Goal: Information Seeking & Learning: Learn about a topic

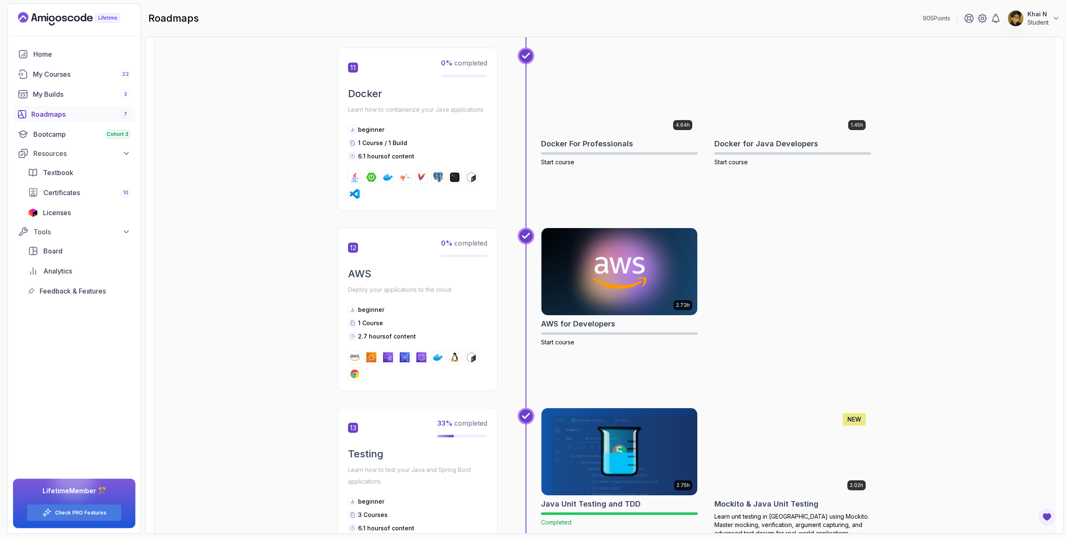
scroll to position [2388, 0]
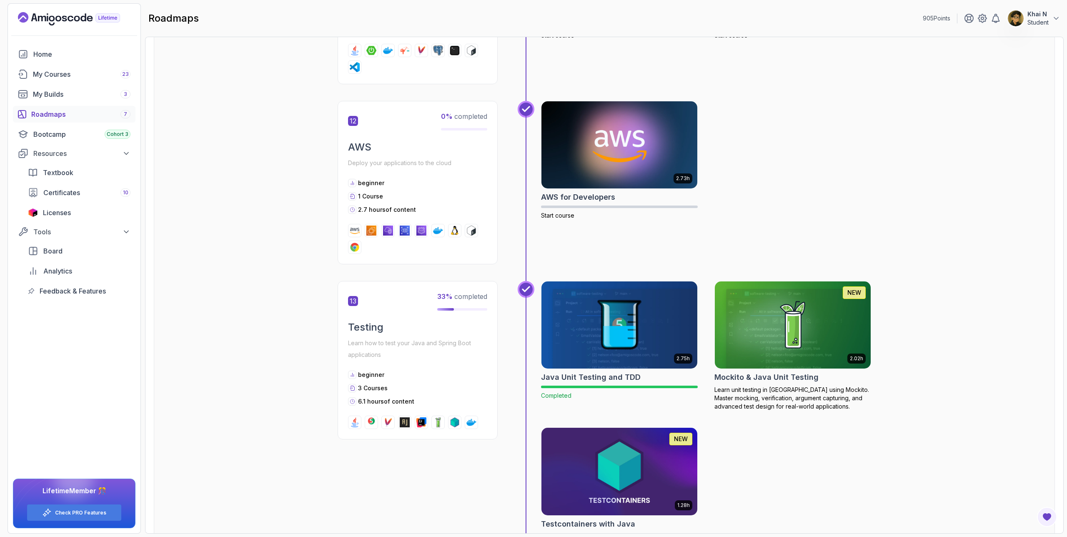
click at [70, 120] on link "Roadmaps 7" at bounding box center [74, 114] width 122 height 17
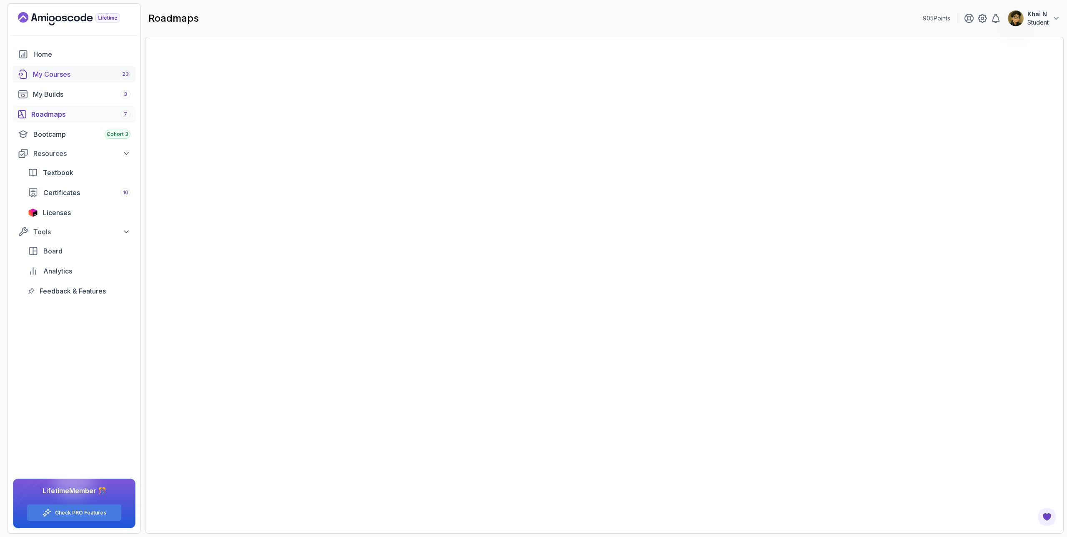
click at [114, 69] on div "My Courses 23" at bounding box center [81, 74] width 97 height 10
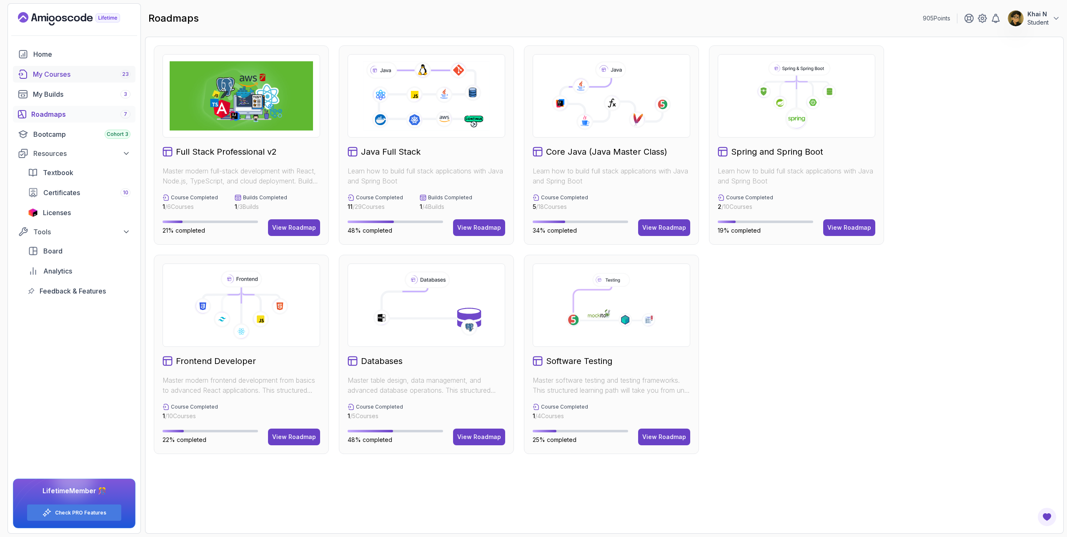
click at [79, 71] on div "My Courses 23" at bounding box center [81, 74] width 97 height 10
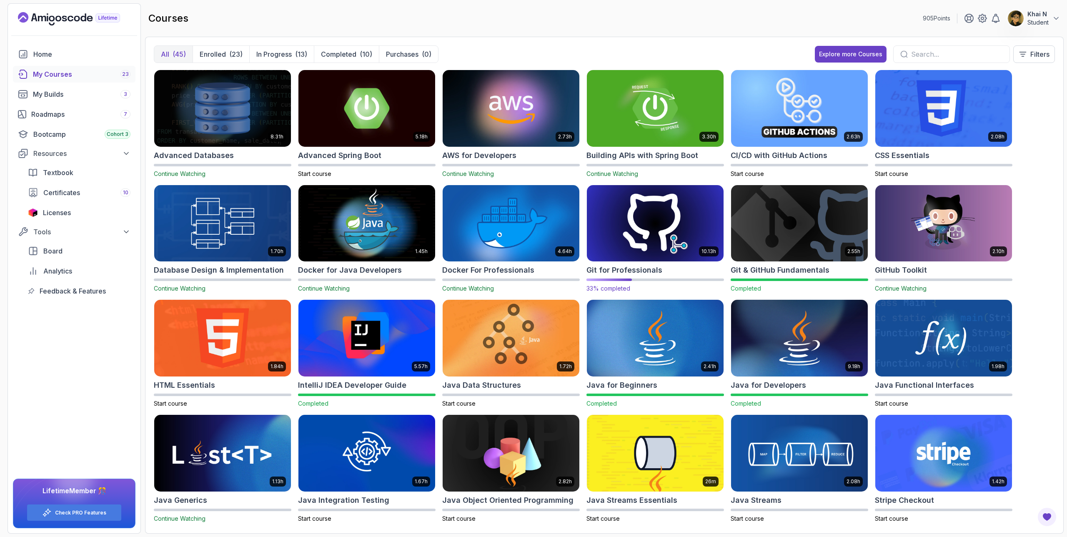
click at [627, 218] on img at bounding box center [654, 223] width 143 height 80
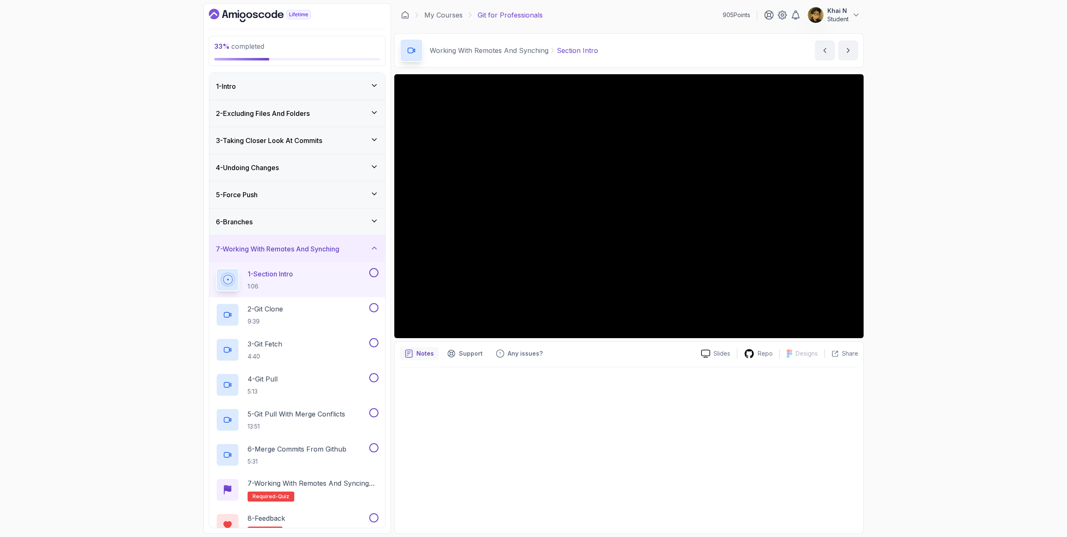
click at [323, 281] on div "1 - Section Intro 1:06" at bounding box center [292, 279] width 152 height 23
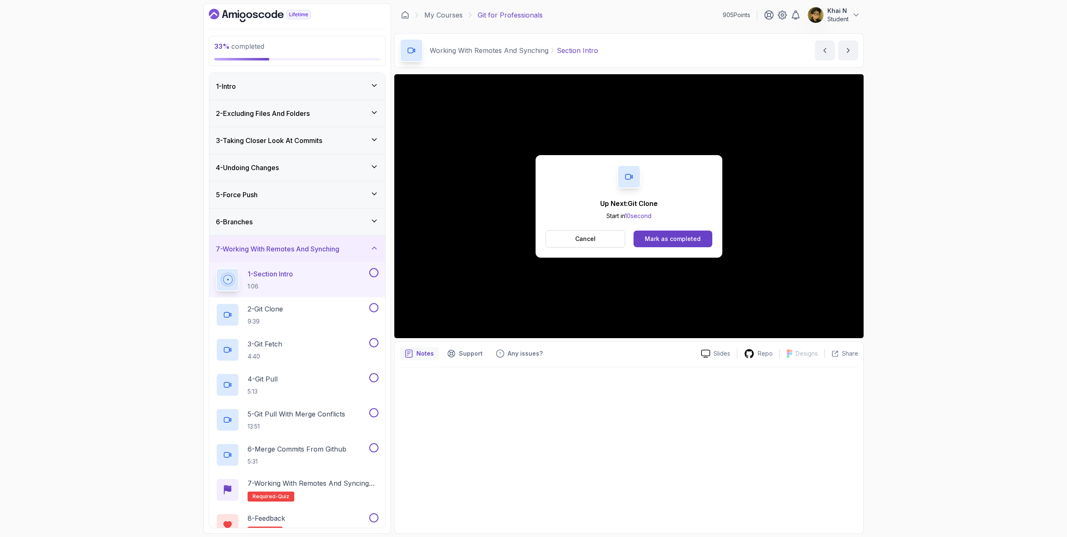
click at [702, 233] on button "Mark as completed" at bounding box center [672, 238] width 79 height 17
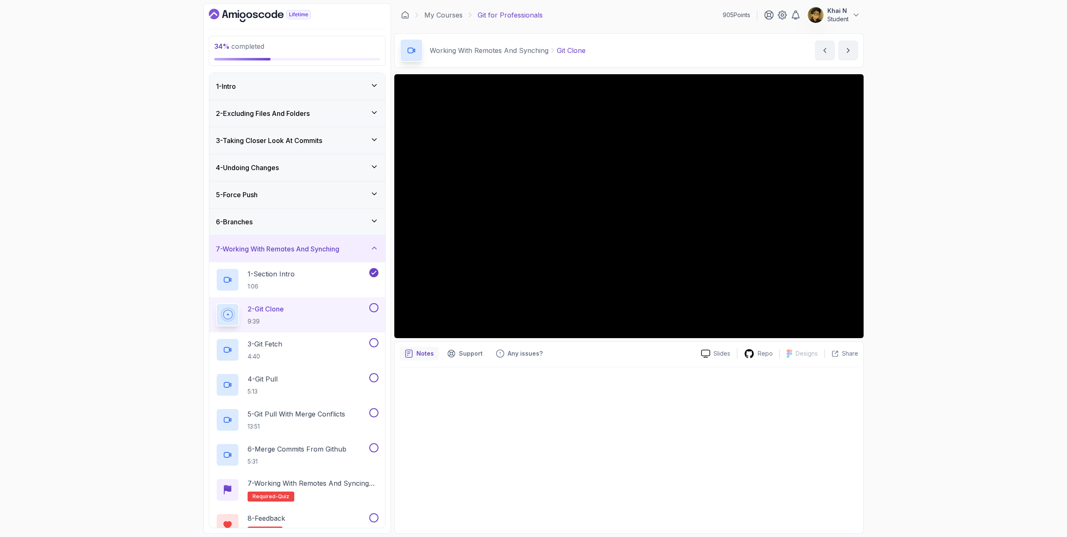
click at [383, 160] on div "4 - Undoing Changes" at bounding box center [297, 167] width 176 height 27
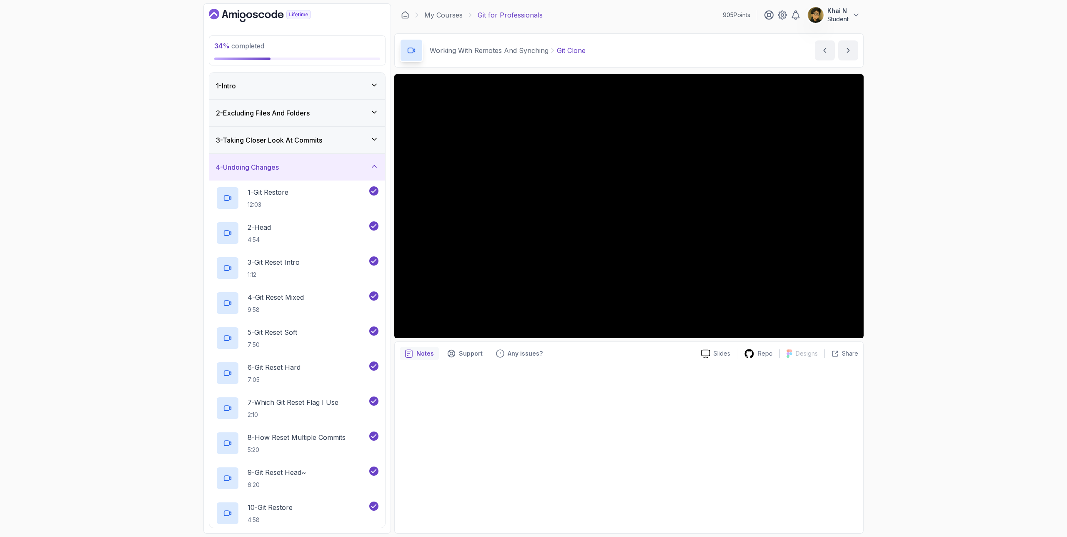
click at [339, 177] on div "4 - Undoing Changes" at bounding box center [297, 167] width 176 height 27
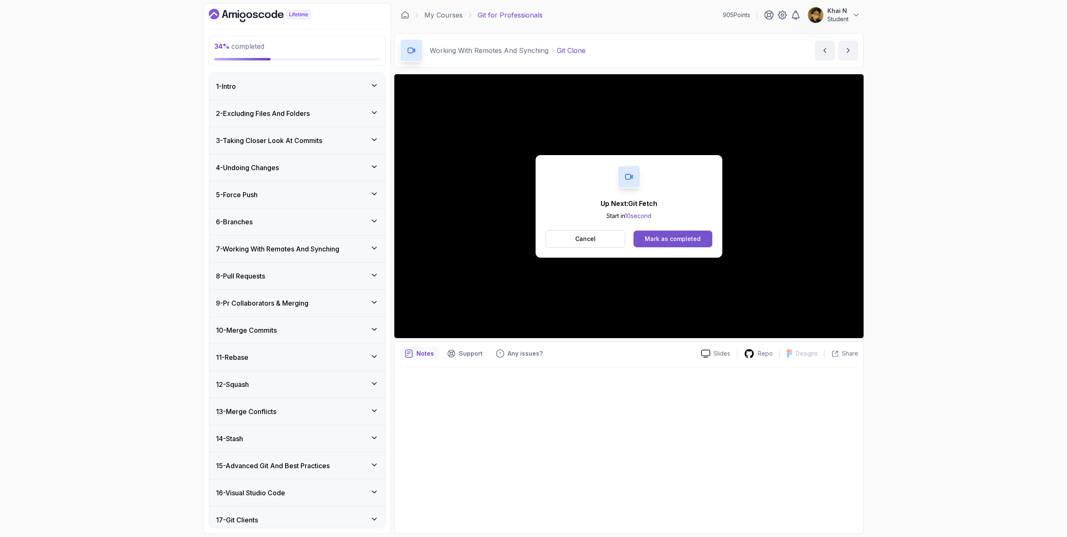
click at [685, 237] on div "Mark as completed" at bounding box center [673, 239] width 56 height 8
